Goal: Information Seeking & Learning: Compare options

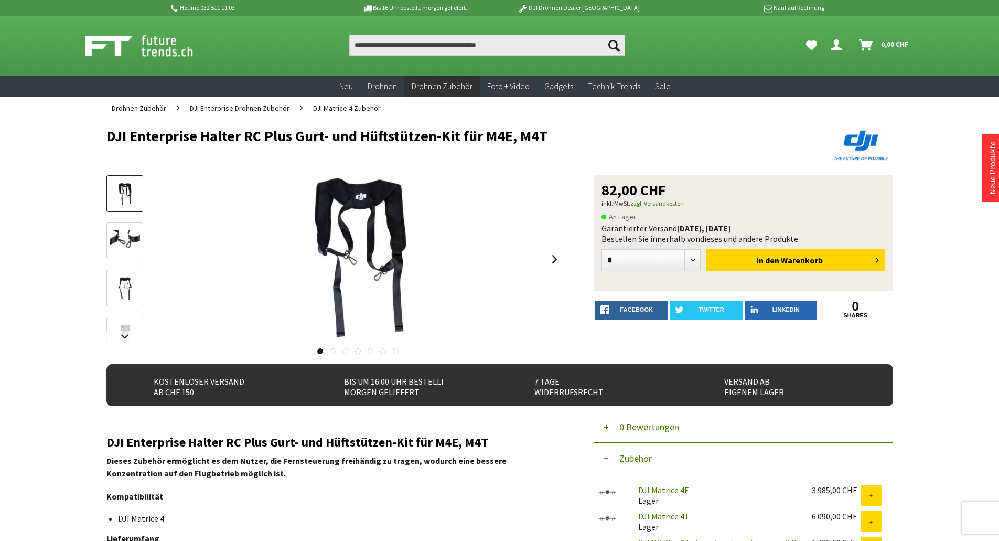
scroll to position [52, 0]
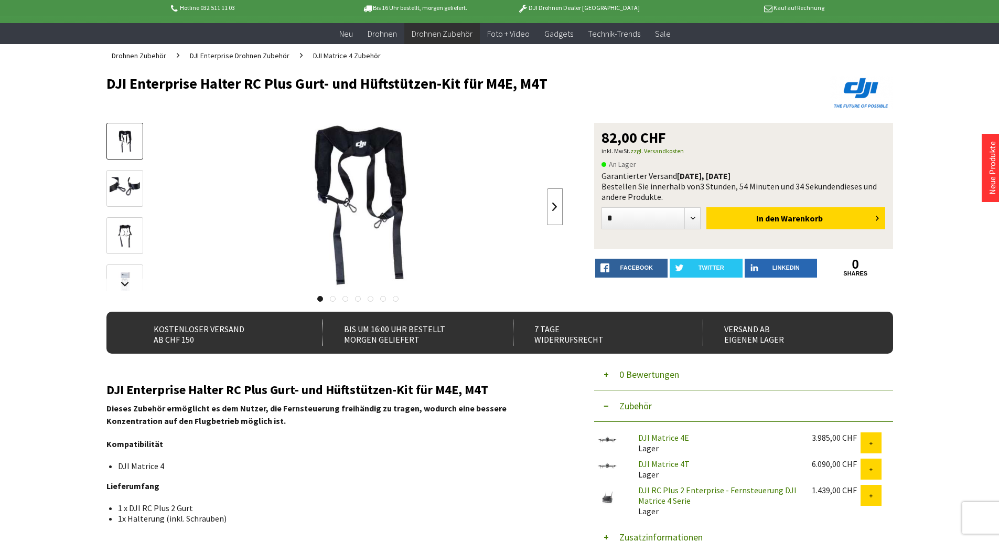
click at [549, 205] on link at bounding box center [555, 206] width 16 height 37
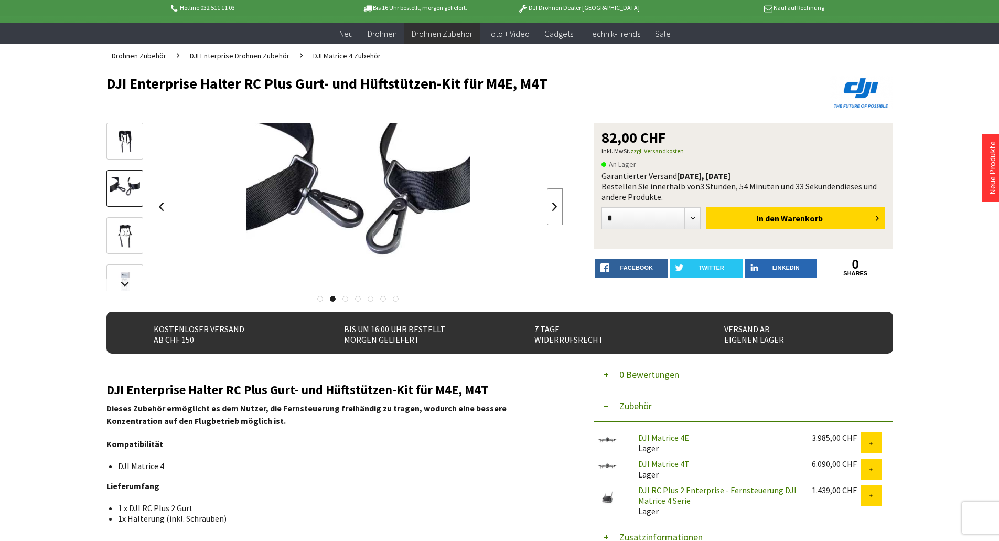
click at [549, 205] on link at bounding box center [555, 206] width 16 height 37
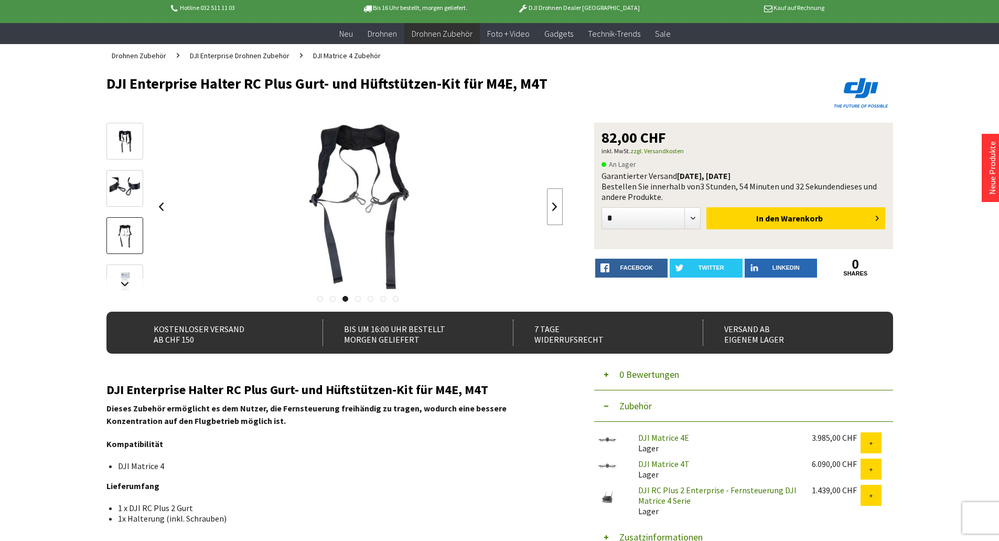
click at [549, 205] on link at bounding box center [555, 206] width 16 height 37
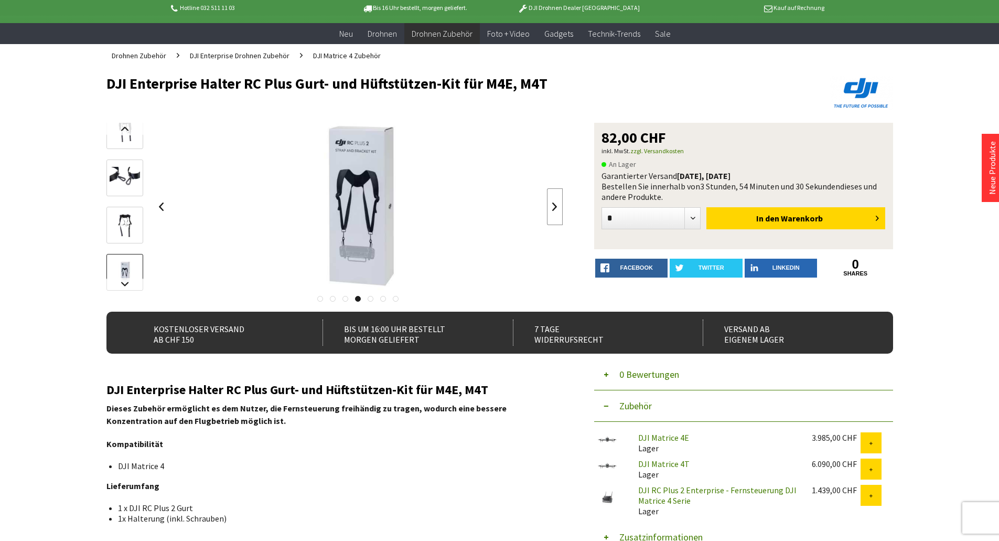
click at [549, 205] on link at bounding box center [555, 206] width 16 height 37
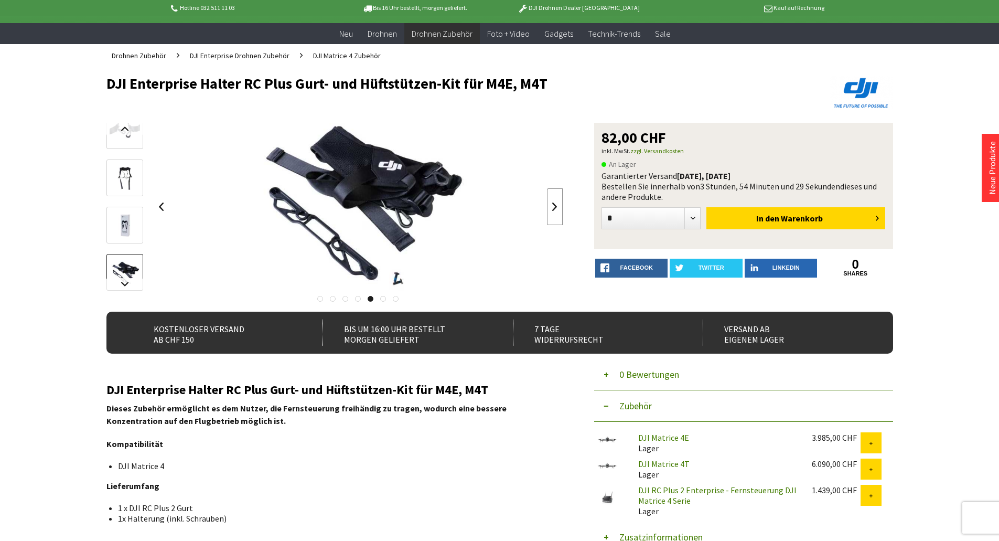
click at [549, 205] on link at bounding box center [555, 206] width 16 height 37
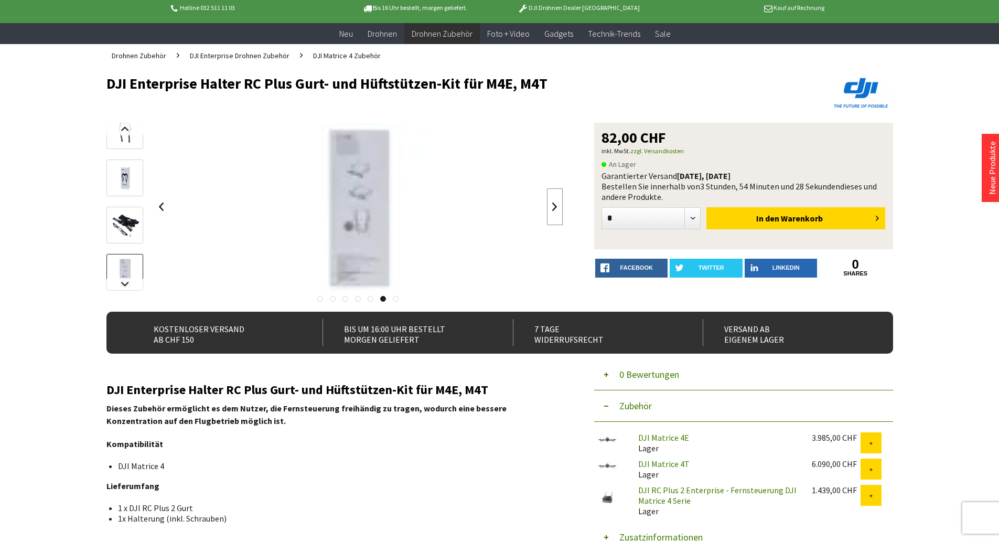
click at [549, 205] on link at bounding box center [555, 206] width 16 height 37
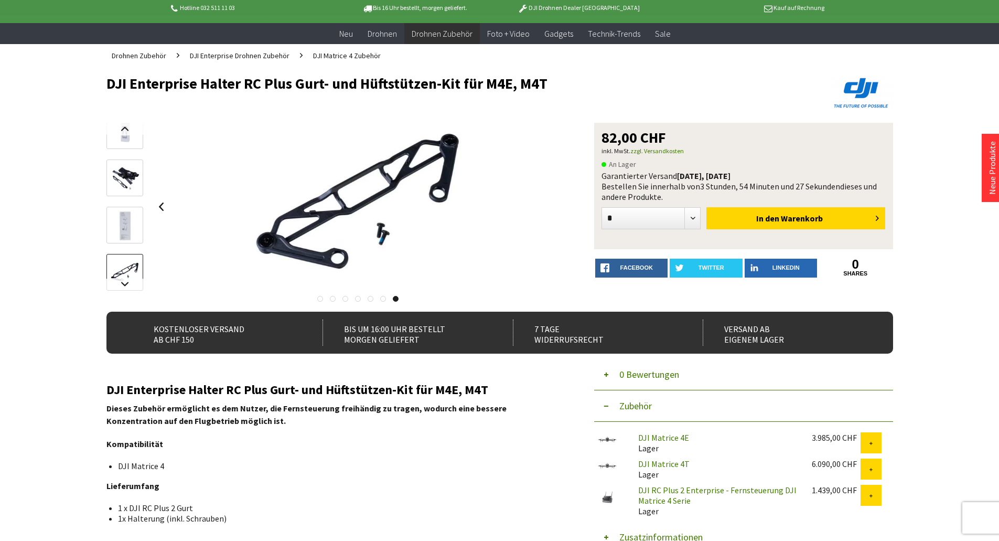
click at [549, 205] on div at bounding box center [359, 207] width 410 height 168
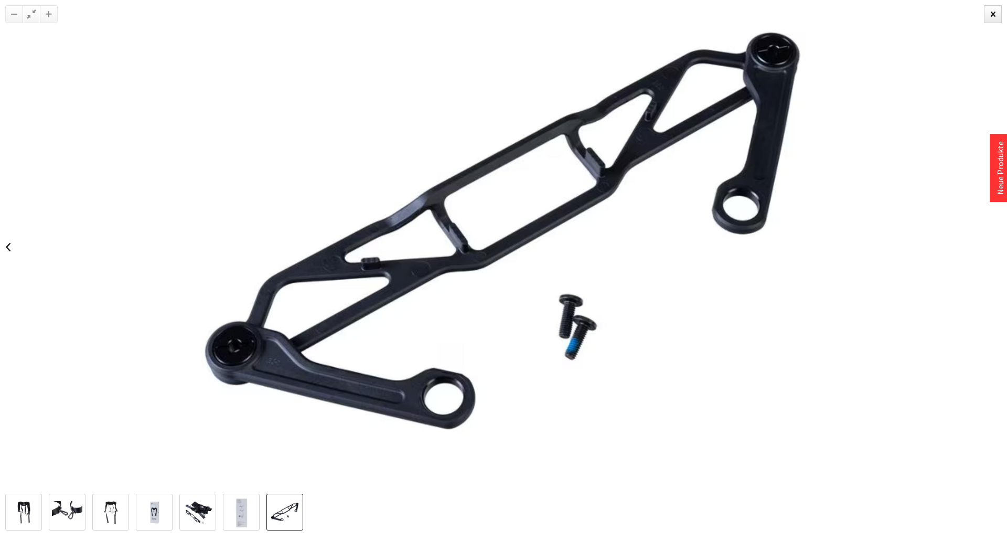
click at [881, 235] on div at bounding box center [503, 246] width 1007 height 493
click at [881, 236] on div at bounding box center [503, 246] width 1007 height 493
click at [993, 15] on div at bounding box center [993, 14] width 18 height 18
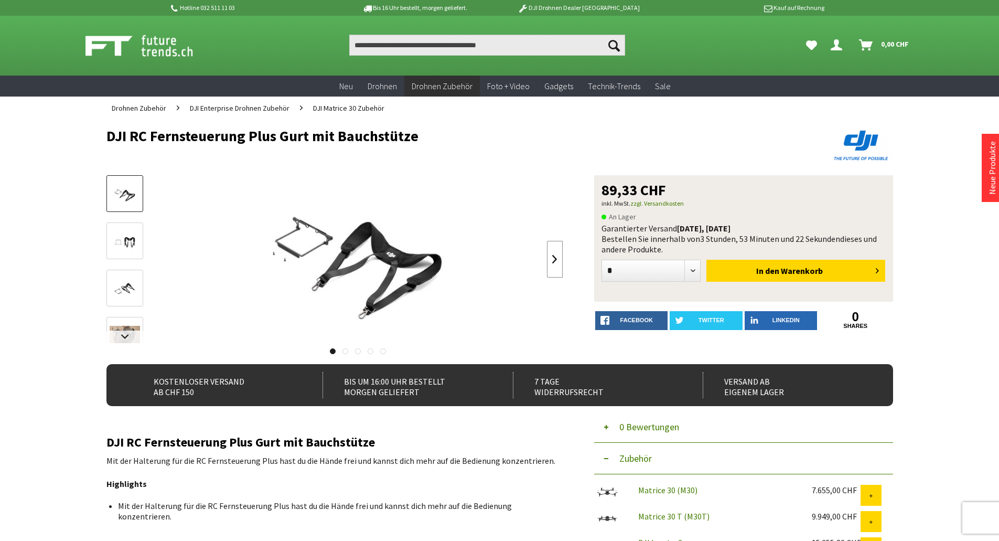
click at [557, 259] on link at bounding box center [555, 259] width 16 height 37
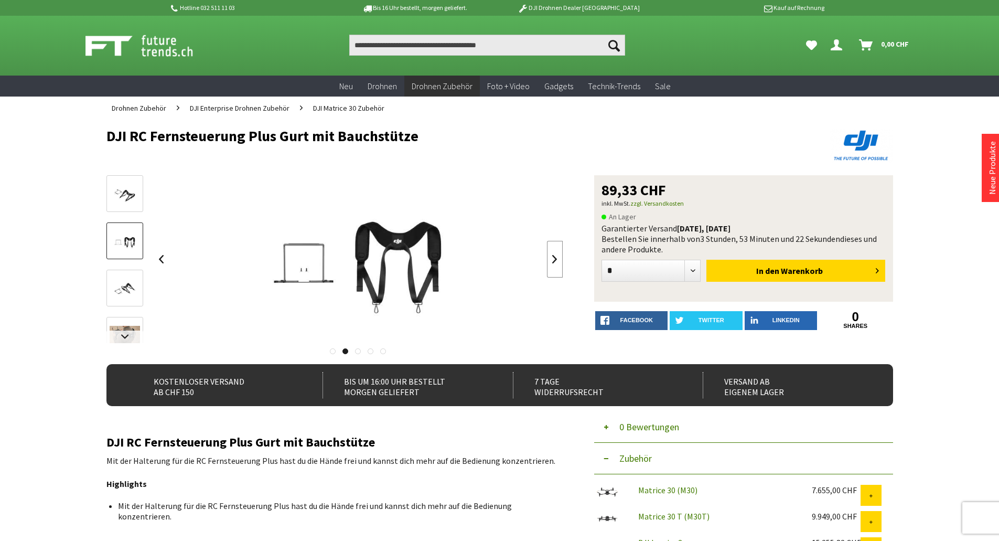
click at [557, 259] on link at bounding box center [555, 259] width 16 height 37
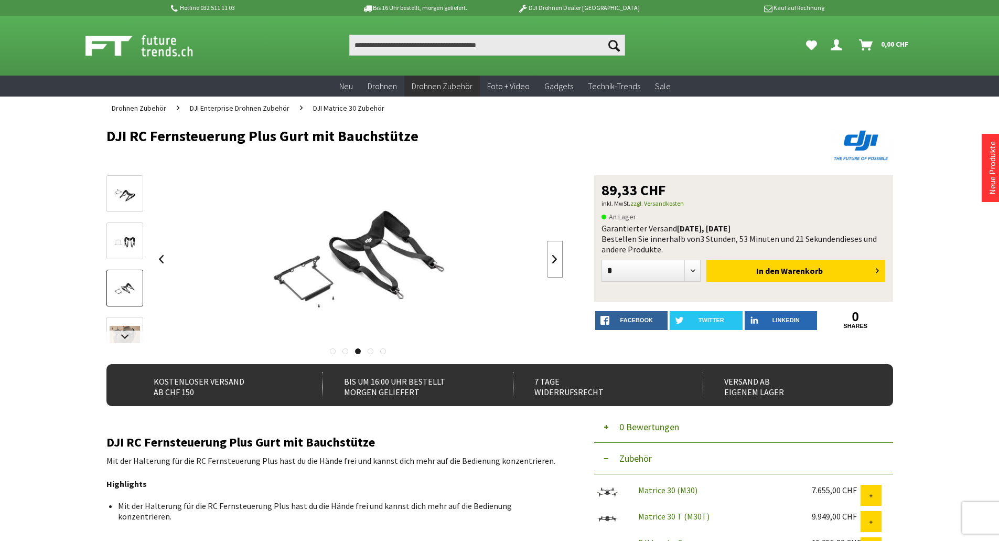
click at [557, 259] on link at bounding box center [555, 259] width 16 height 37
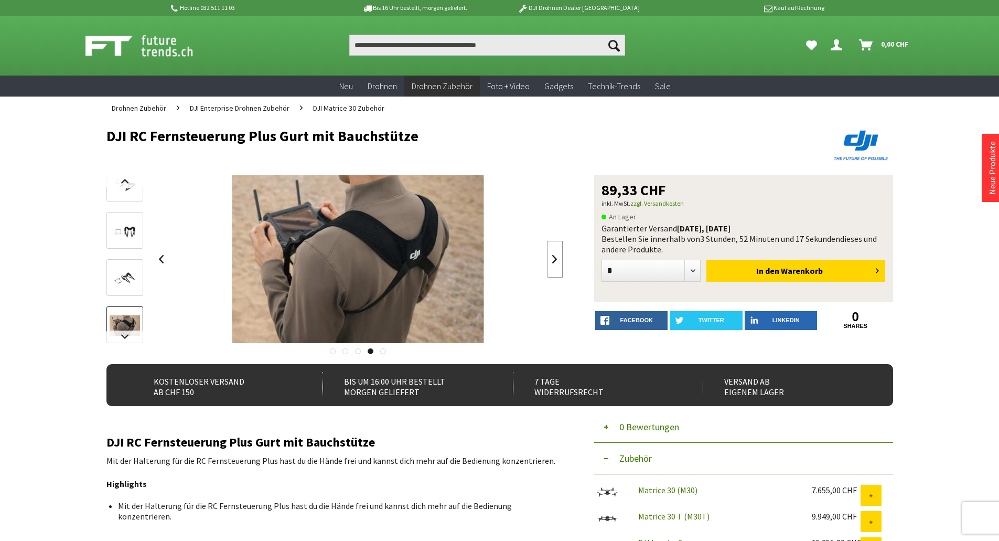
click at [555, 263] on link at bounding box center [555, 259] width 16 height 37
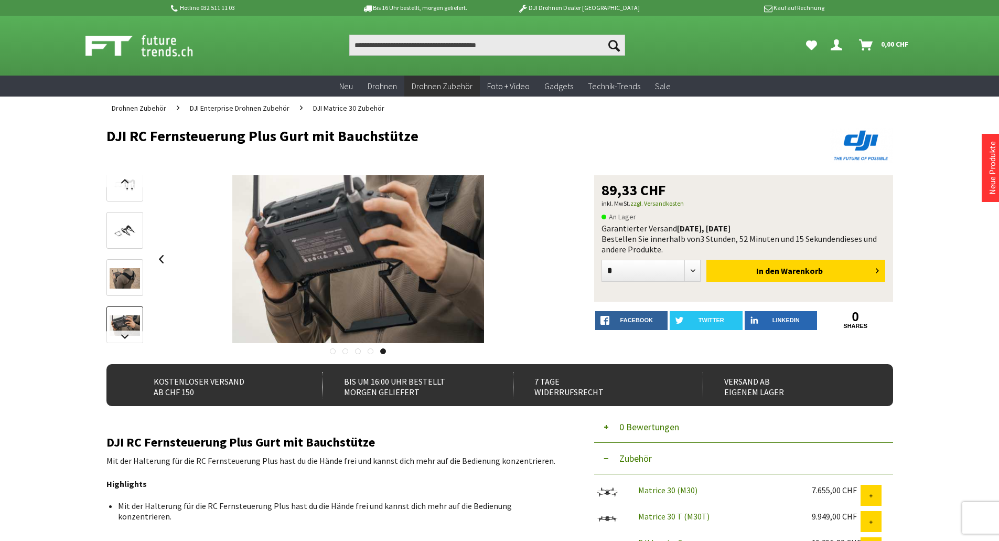
click at [555, 263] on div at bounding box center [359, 259] width 410 height 168
